Goal: Transaction & Acquisition: Purchase product/service

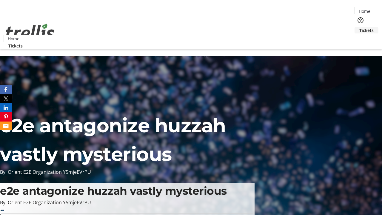
click at [360, 27] on span "Tickets" at bounding box center [367, 30] width 14 height 6
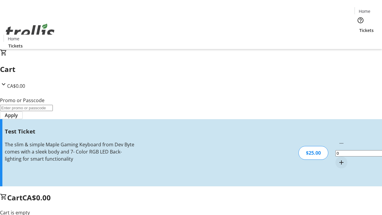
click at [338, 159] on mat-icon "Increment by one" at bounding box center [341, 162] width 7 height 7
type input "1"
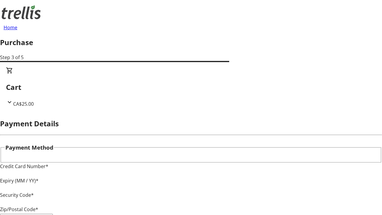
type input "V1Y 0C2"
